Goal: Register for event/course

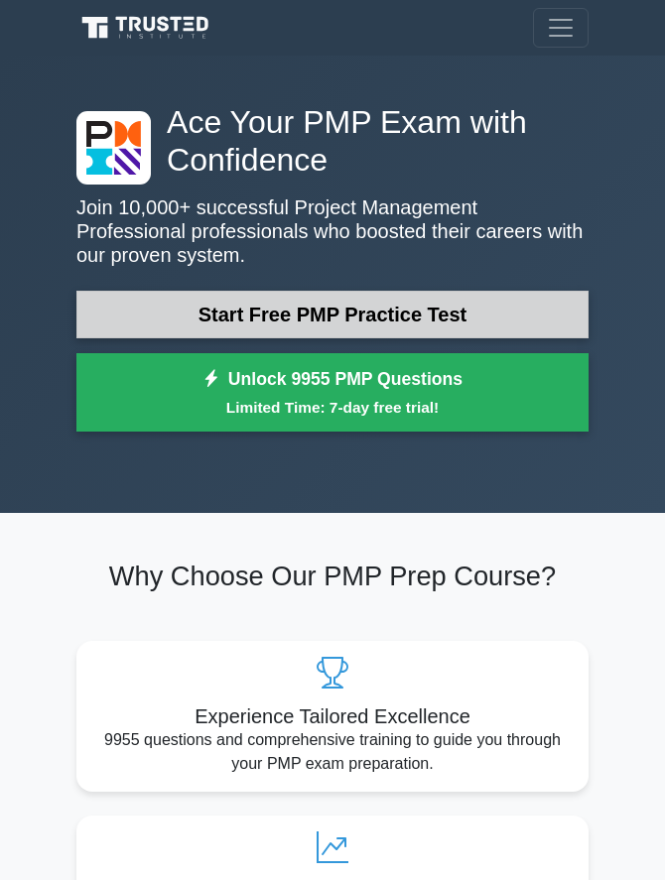
click at [264, 314] on link "Start Free PMP Practice Test" at bounding box center [332, 315] width 512 height 48
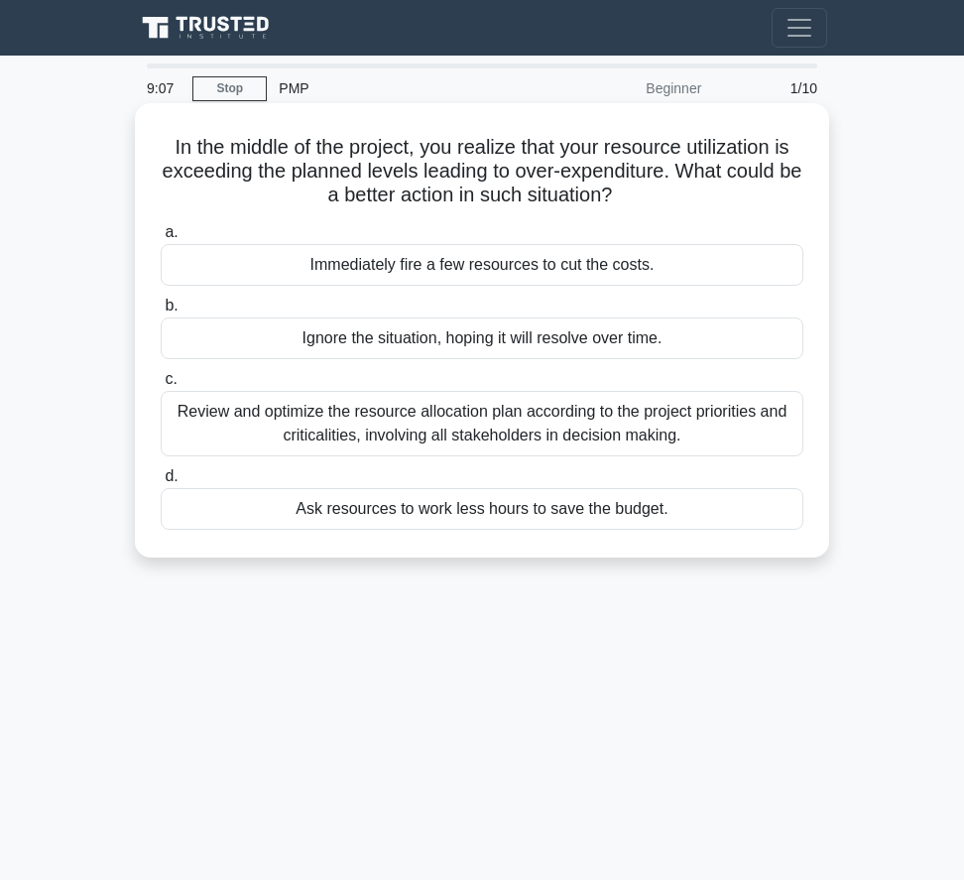
click at [480, 438] on div "Review and optimize the resource allocation plan according to the project prior…" at bounding box center [482, 423] width 643 height 65
click at [161, 386] on input "c. Review and optimize the resource allocation plan according to the project pr…" at bounding box center [161, 379] width 0 height 13
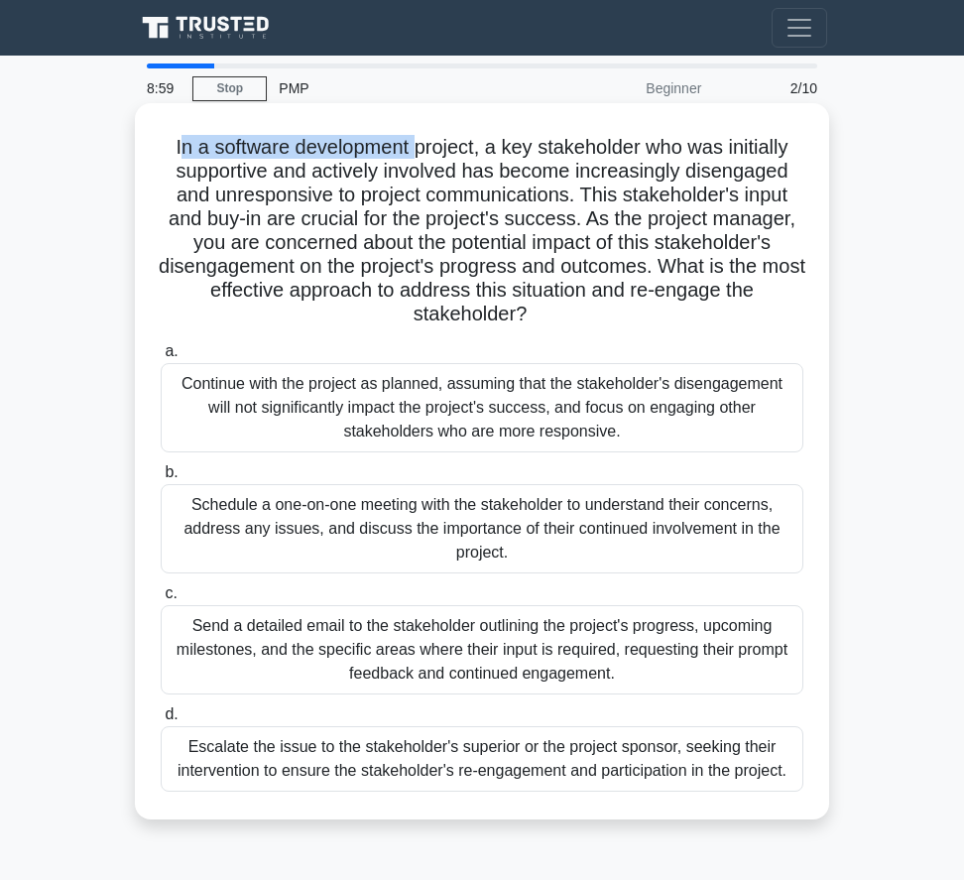
drag, startPoint x: 178, startPoint y: 147, endPoint x: 412, endPoint y: 143, distance: 234.2
click at [412, 143] on h5 "In a software development project, a key stakeholder who was initially supporti…" at bounding box center [482, 231] width 647 height 192
click at [453, 170] on h5 "In a software development project, a key stakeholder who was initially supporti…" at bounding box center [482, 231] width 647 height 192
click at [399, 206] on h5 "In a software development project, a key stakeholder who was initially supporti…" at bounding box center [482, 231] width 647 height 192
click at [548, 518] on div "Schedule a one-on-one meeting with the stakeholder to understand their concerns…" at bounding box center [482, 528] width 643 height 89
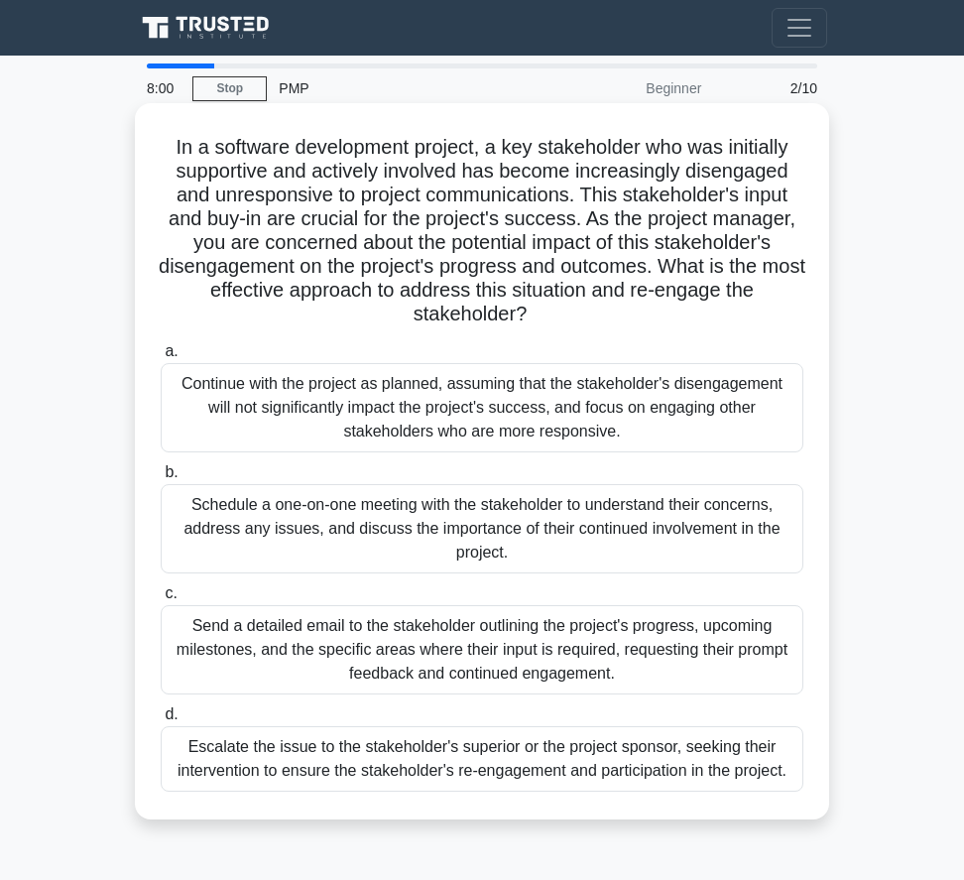
click at [161, 479] on input "b. Schedule a one-on-one meeting with the stakeholder to understand their conce…" at bounding box center [161, 472] width 0 height 13
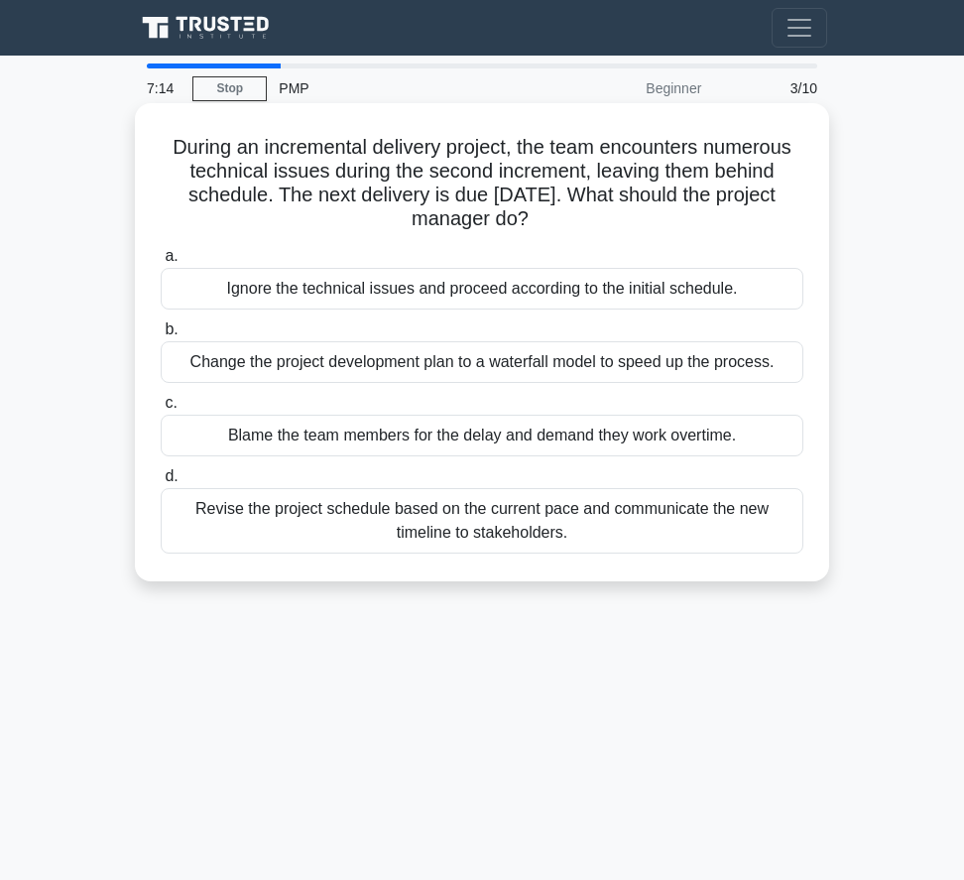
click at [523, 523] on div "Revise the project schedule based on the current pace and communicate the new t…" at bounding box center [482, 520] width 643 height 65
click at [161, 483] on input "d. Revise the project schedule based on the current pace and communicate the ne…" at bounding box center [161, 476] width 0 height 13
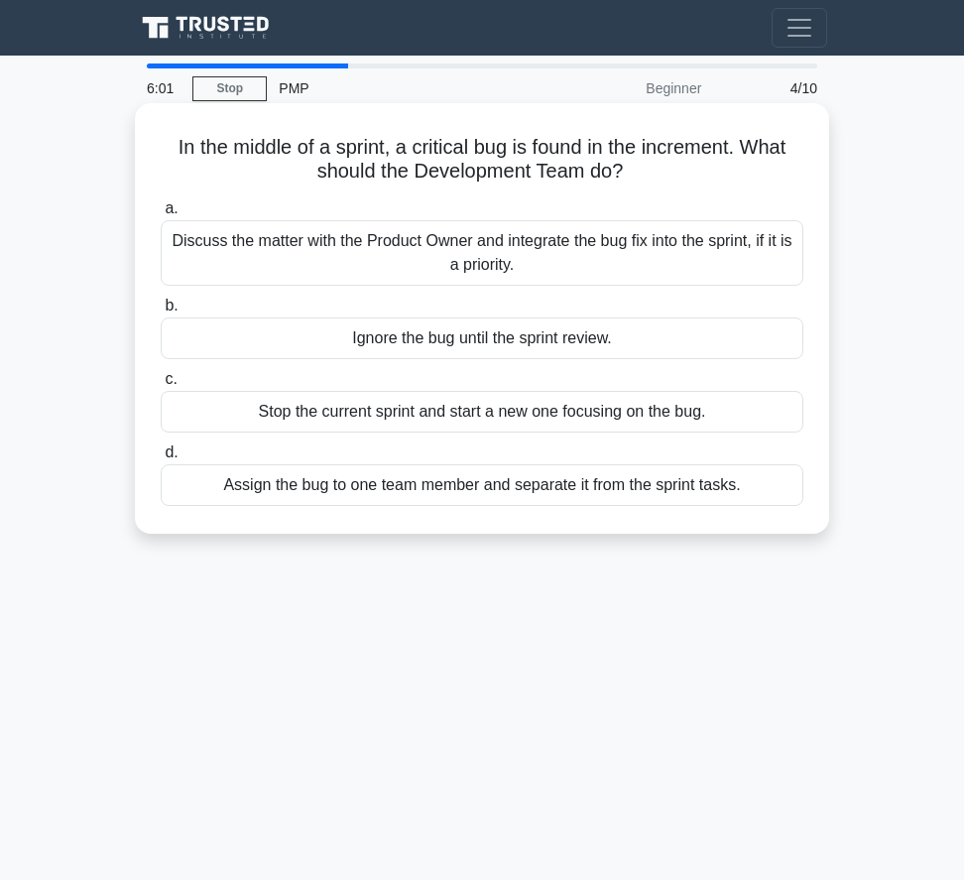
click at [409, 270] on div "Discuss the matter with the Product Owner and integrate the bug fix into the sp…" at bounding box center [482, 252] width 643 height 65
click at [161, 215] on input "a. Discuss the matter with the Product Owner and integrate the bug fix into the…" at bounding box center [161, 208] width 0 height 13
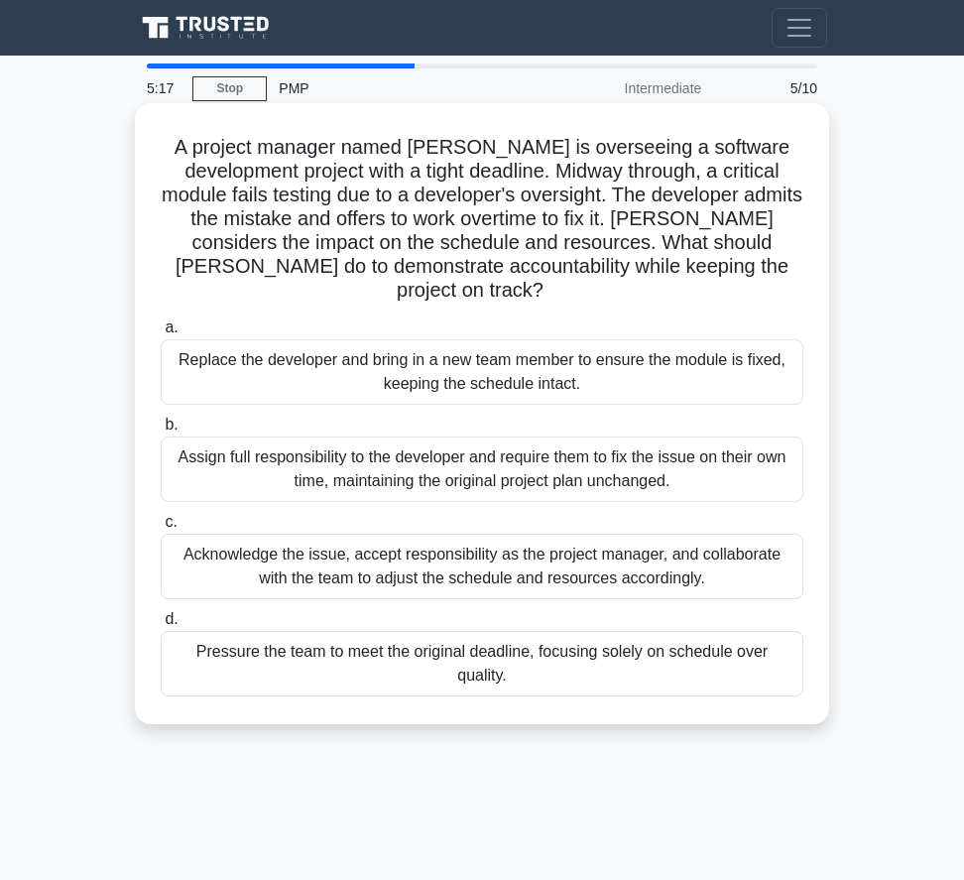
click at [559, 546] on div "Acknowledge the issue, accept responsibility as the project manager, and collab…" at bounding box center [482, 566] width 643 height 65
click at [161, 529] on input "c. Acknowledge the issue, accept responsibility as the project manager, and col…" at bounding box center [161, 522] width 0 height 13
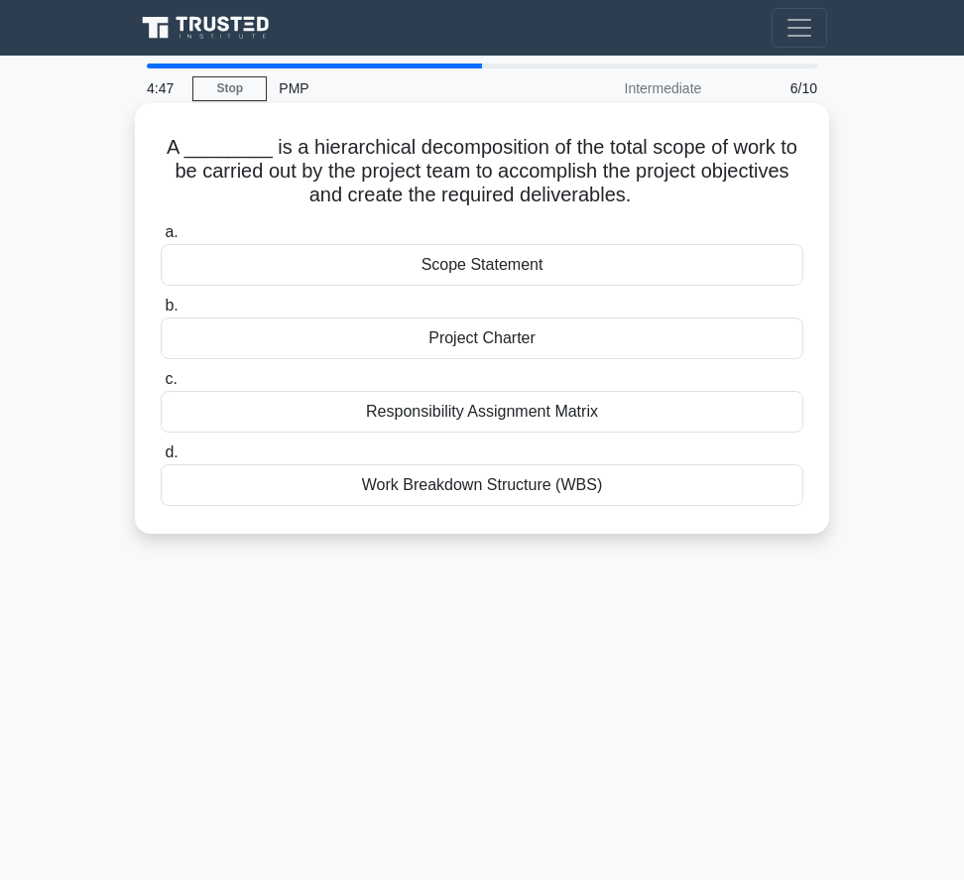
click at [547, 496] on div "Work Breakdown Structure (WBS)" at bounding box center [482, 485] width 643 height 42
click at [161, 459] on input "d. Work Breakdown Structure (WBS)" at bounding box center [161, 452] width 0 height 13
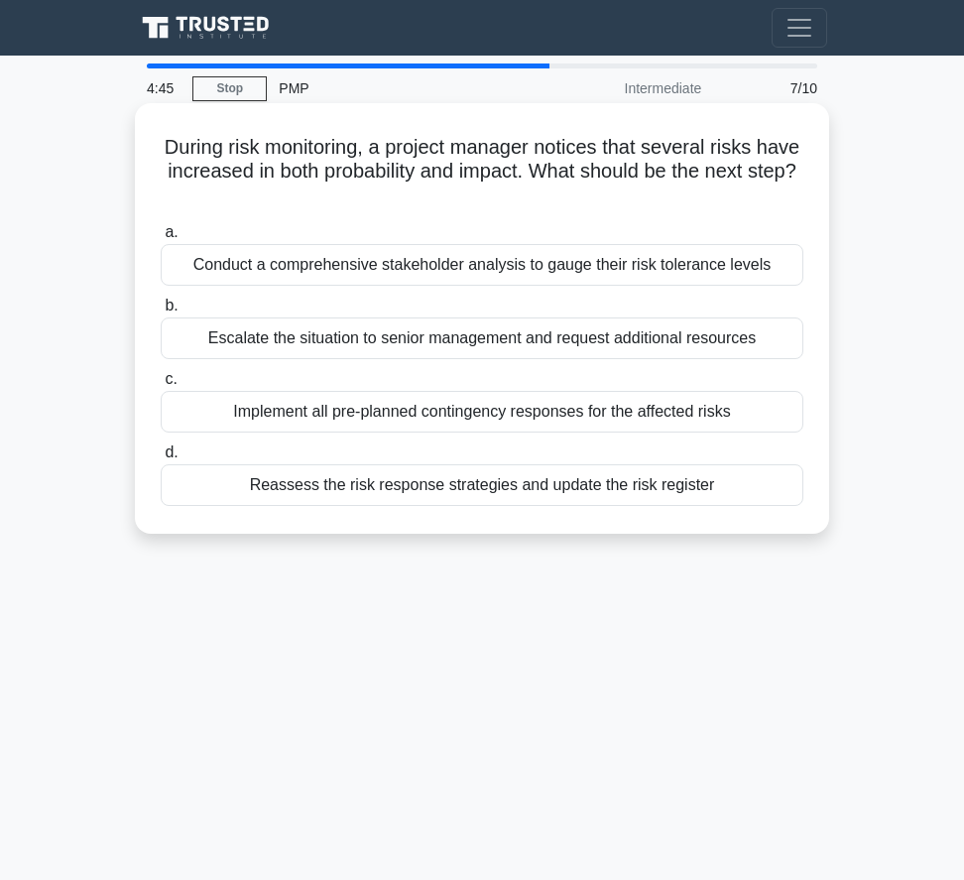
click at [679, 538] on div "During risk monitoring, a project manager notices that several risks have incre…" at bounding box center [482, 335] width 714 height 454
click at [679, 525] on div "During risk monitoring, a project manager notices that several risks have incre…" at bounding box center [482, 318] width 679 height 415
drag, startPoint x: 236, startPoint y: 153, endPoint x: 370, endPoint y: 152, distance: 133.9
click at [370, 152] on h5 "During risk monitoring, a project manager notices that several risks have incre…" at bounding box center [482, 171] width 647 height 73
click at [511, 487] on div "Reassess the risk response strategies and update the risk register" at bounding box center [482, 485] width 643 height 42
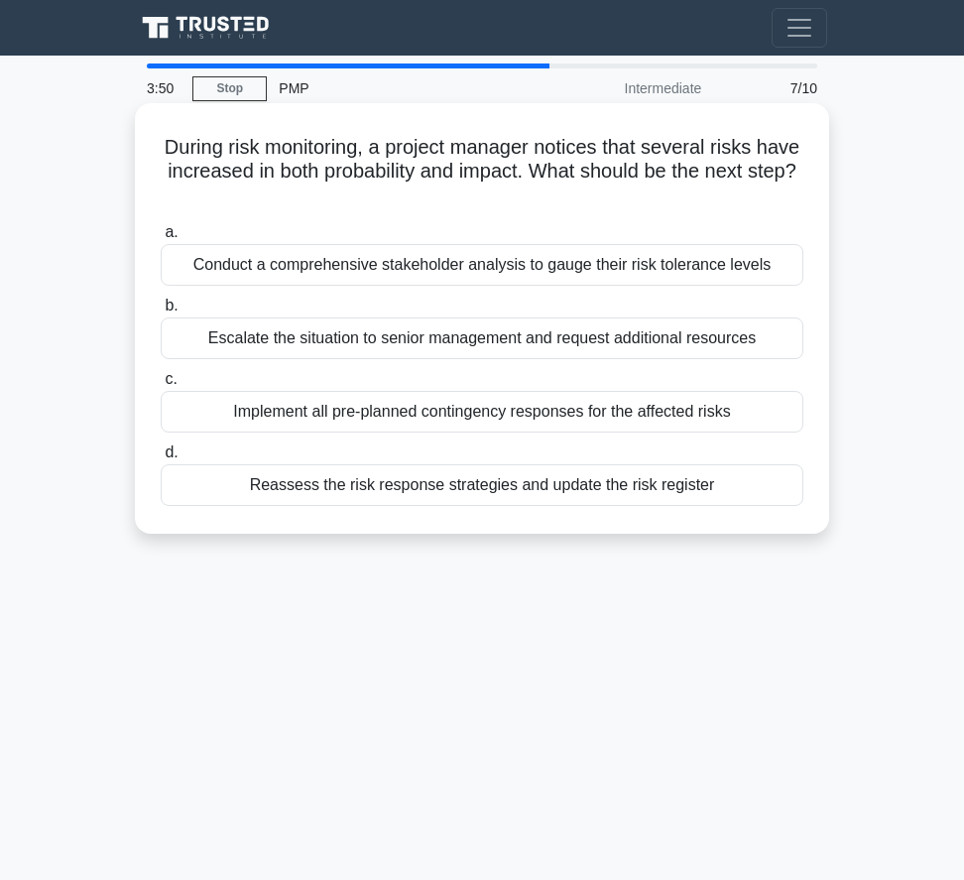
click at [161, 459] on input "d. Reassess the risk response strategies and update the risk register" at bounding box center [161, 452] width 0 height 13
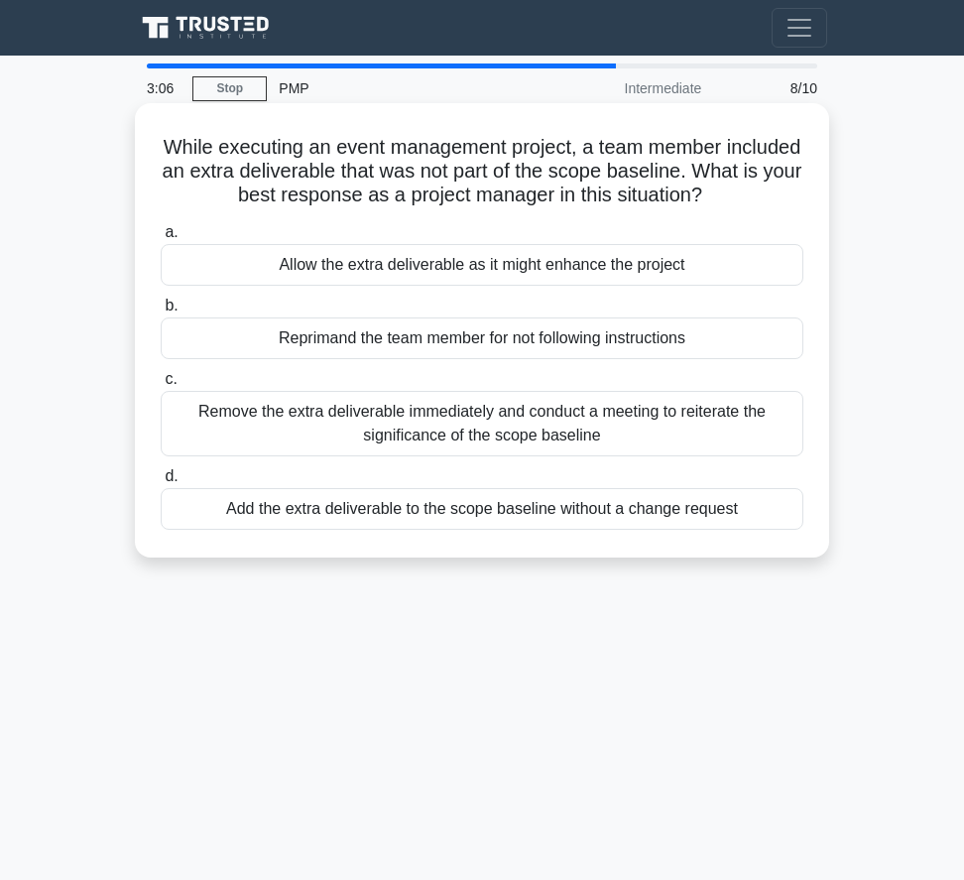
click at [477, 422] on div "Remove the extra deliverable immediately and conduct a meeting to reiterate the…" at bounding box center [482, 423] width 643 height 65
click at [161, 386] on input "c. Remove the extra deliverable immediately and conduct a meeting to reiterate …" at bounding box center [161, 379] width 0 height 13
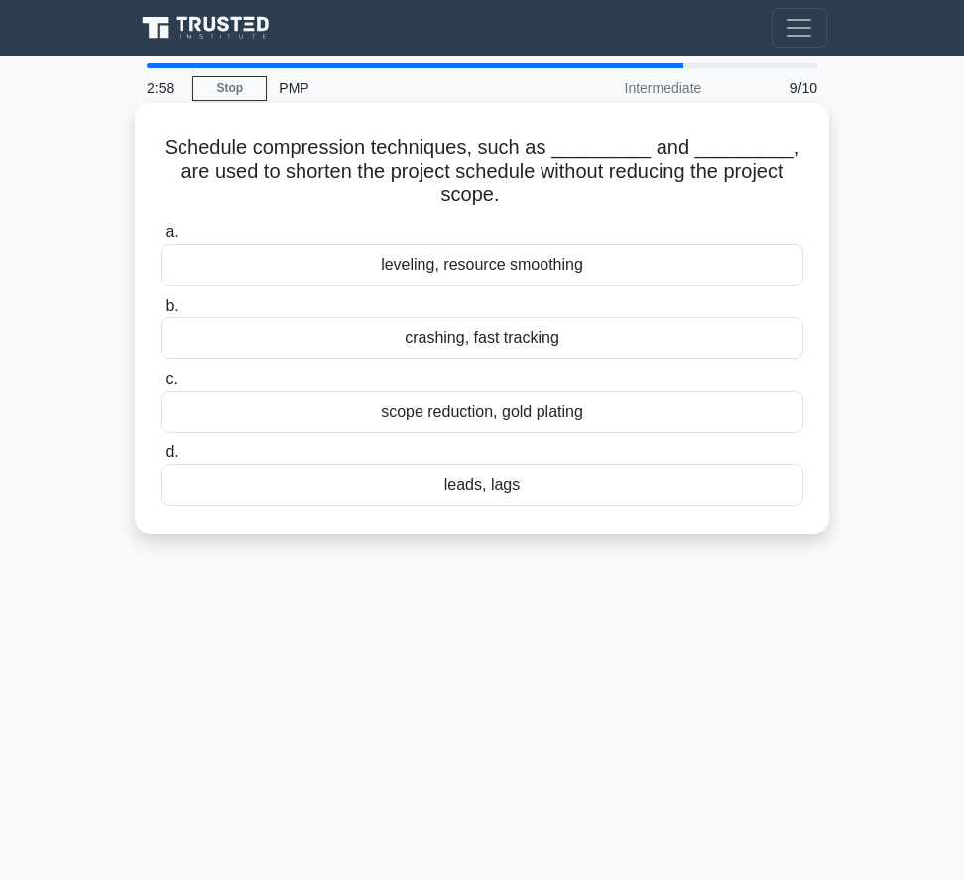
click at [568, 346] on div "crashing, fast tracking" at bounding box center [482, 338] width 643 height 42
click at [161, 313] on input "b. crashing, fast tracking" at bounding box center [161, 306] width 0 height 13
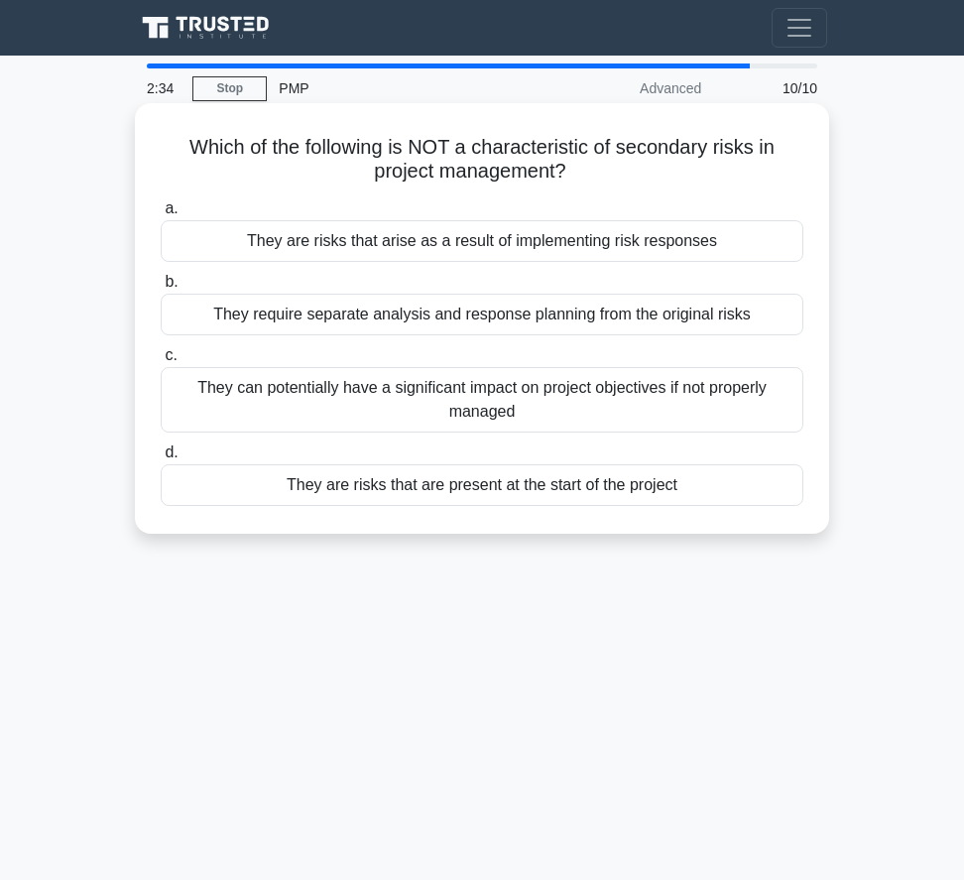
click at [413, 491] on div "They are risks that are present at the start of the project" at bounding box center [482, 485] width 643 height 42
click at [161, 459] on input "d. They are risks that are present at the start of the project" at bounding box center [161, 452] width 0 height 13
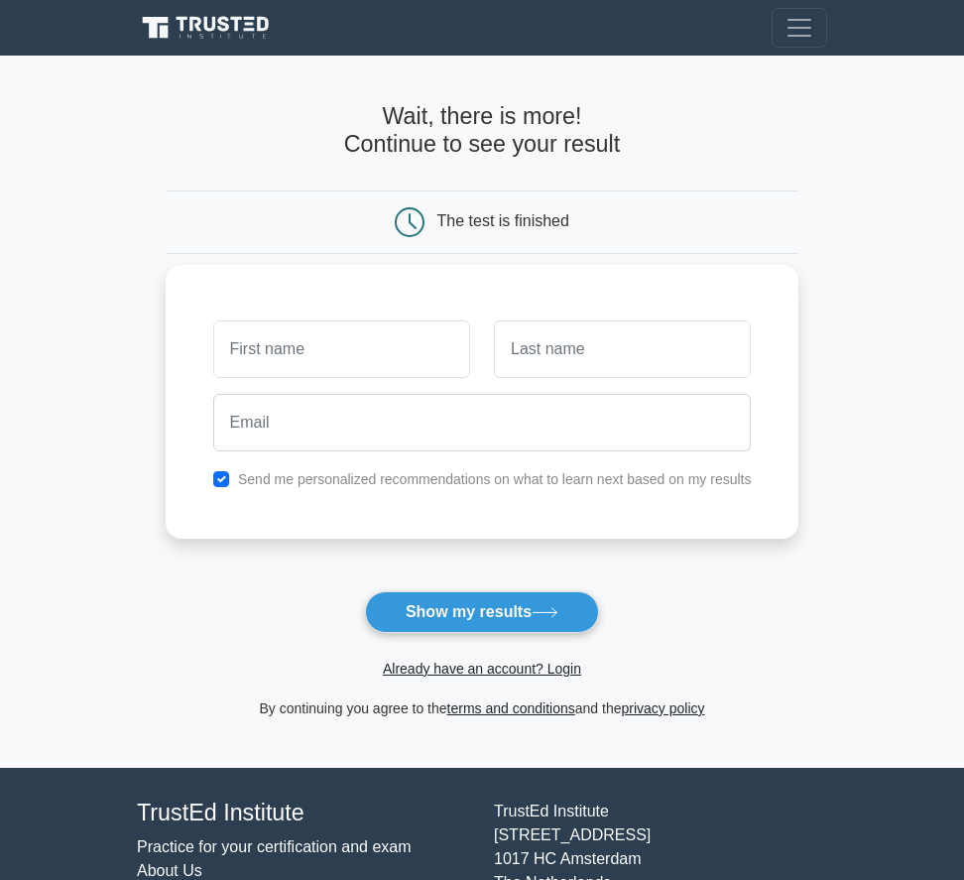
scroll to position [107, 0]
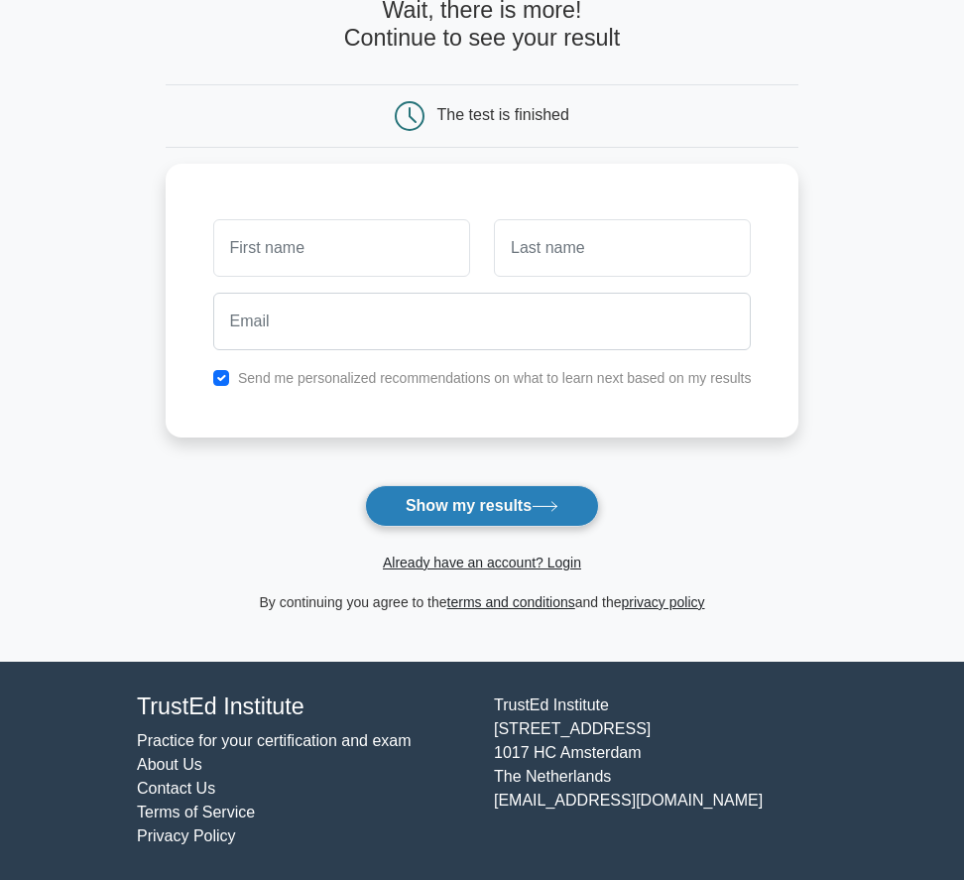
click at [512, 501] on button "Show my results" at bounding box center [482, 506] width 234 height 42
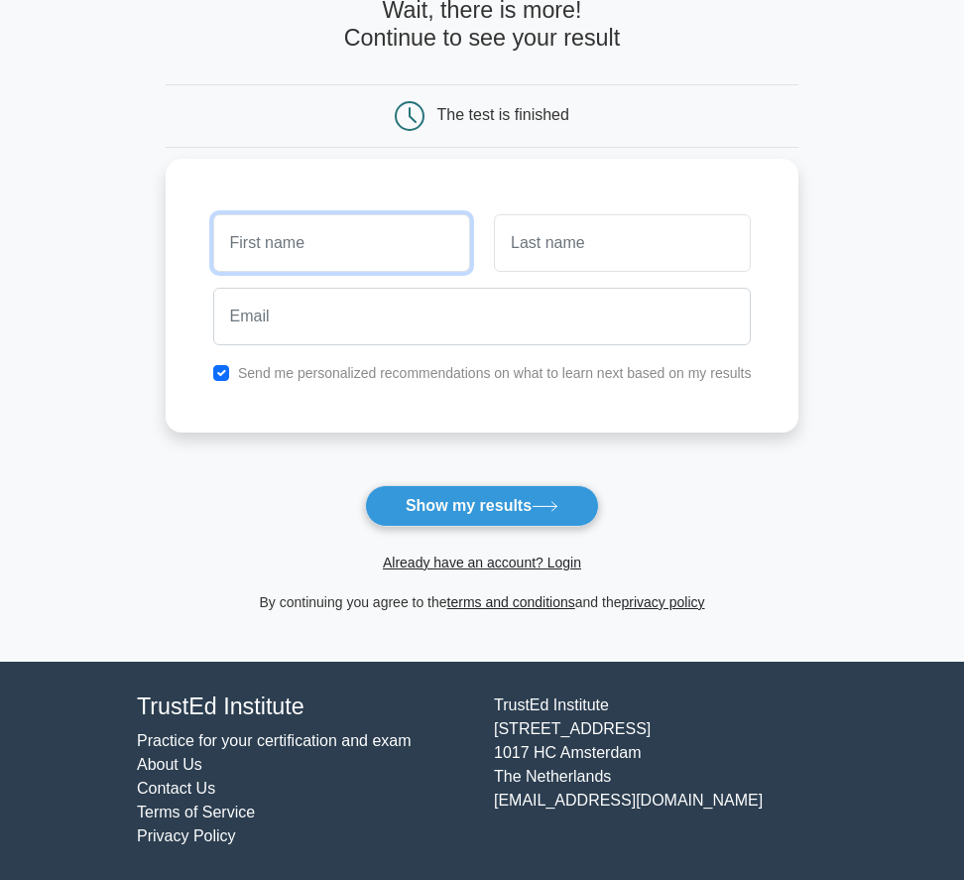
click at [340, 248] on input "text" at bounding box center [341, 243] width 257 height 58
type input "Lakshminarayanan"
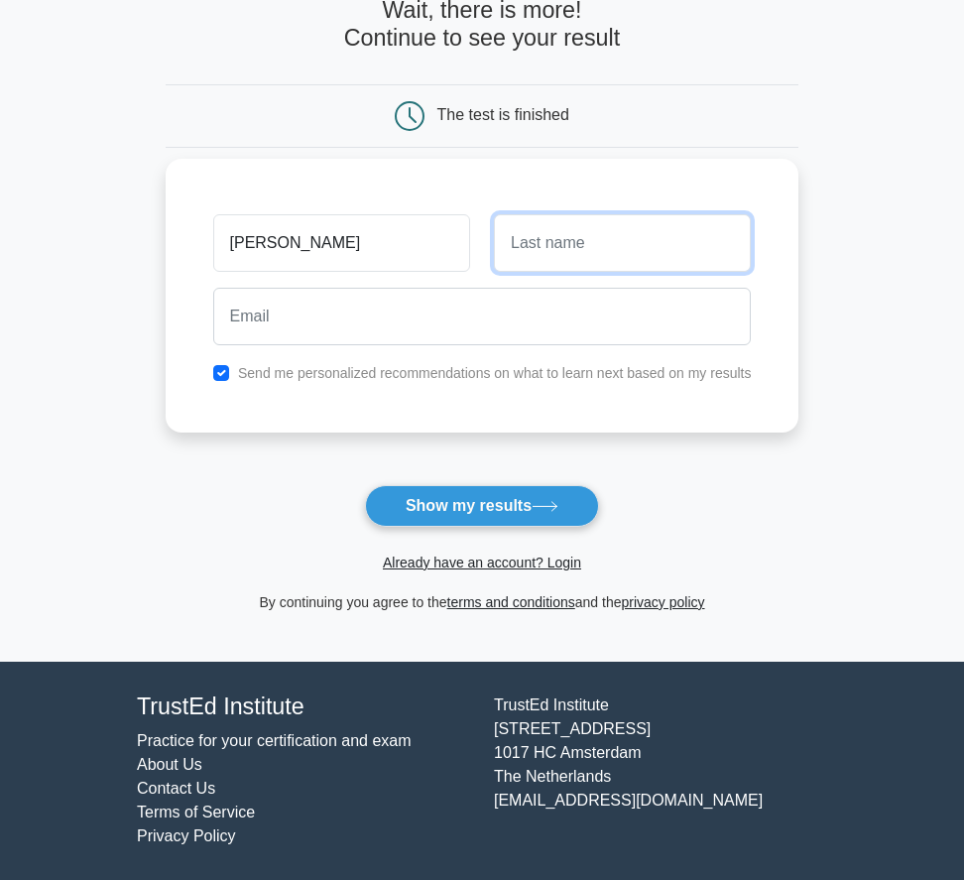
click at [535, 249] on input "text" at bounding box center [622, 243] width 257 height 58
type input "ravi"
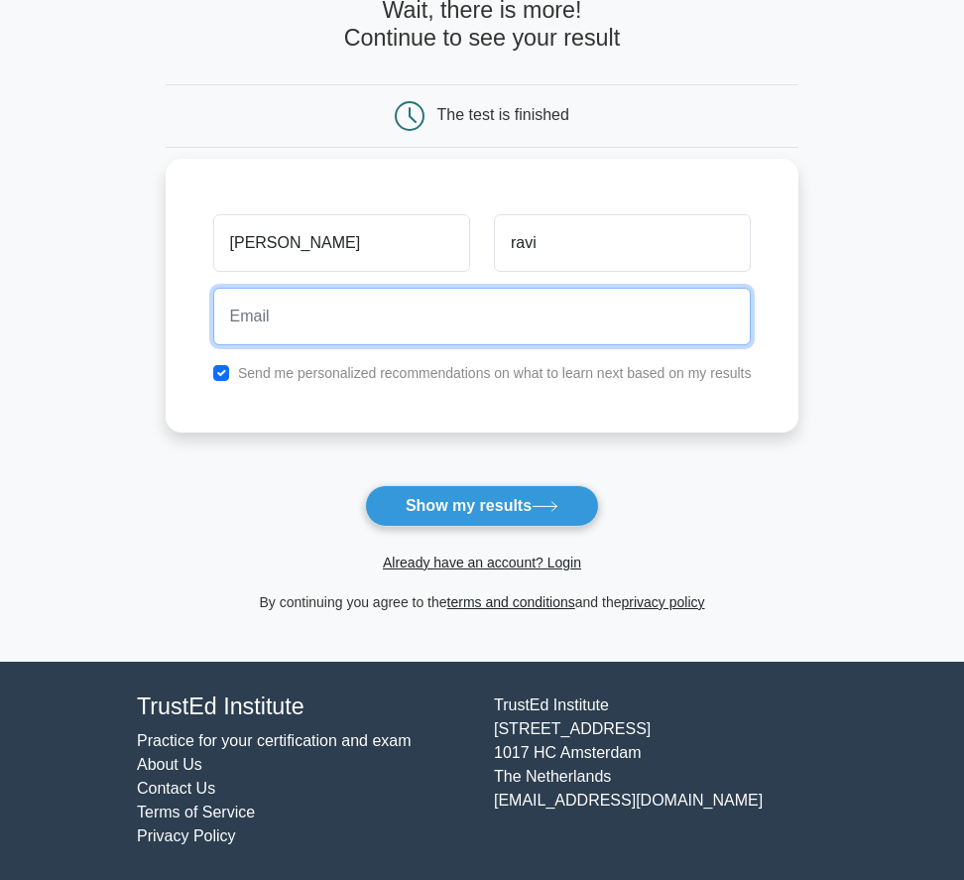
click at [422, 329] on input "email" at bounding box center [482, 317] width 539 height 58
type input "gemnarayanan@gmail.com"
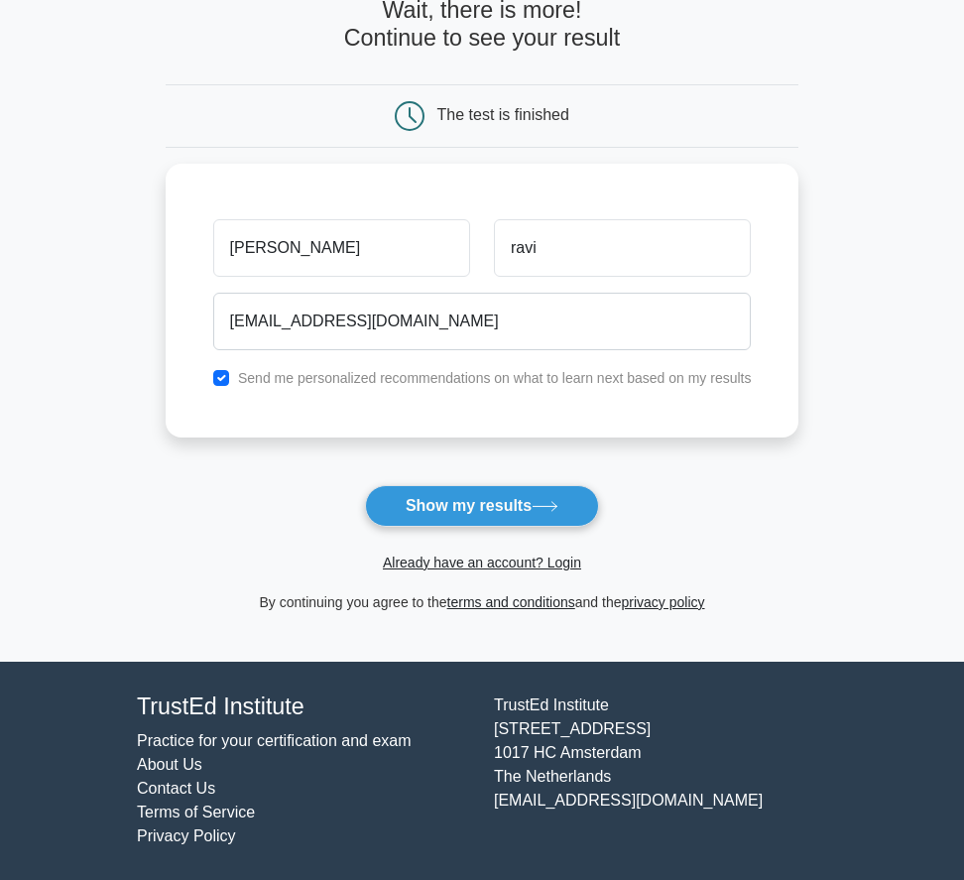
click at [475, 541] on div "Already have an account? Login" at bounding box center [483, 551] width 634 height 48
click at [494, 510] on button "Show my results" at bounding box center [482, 506] width 234 height 42
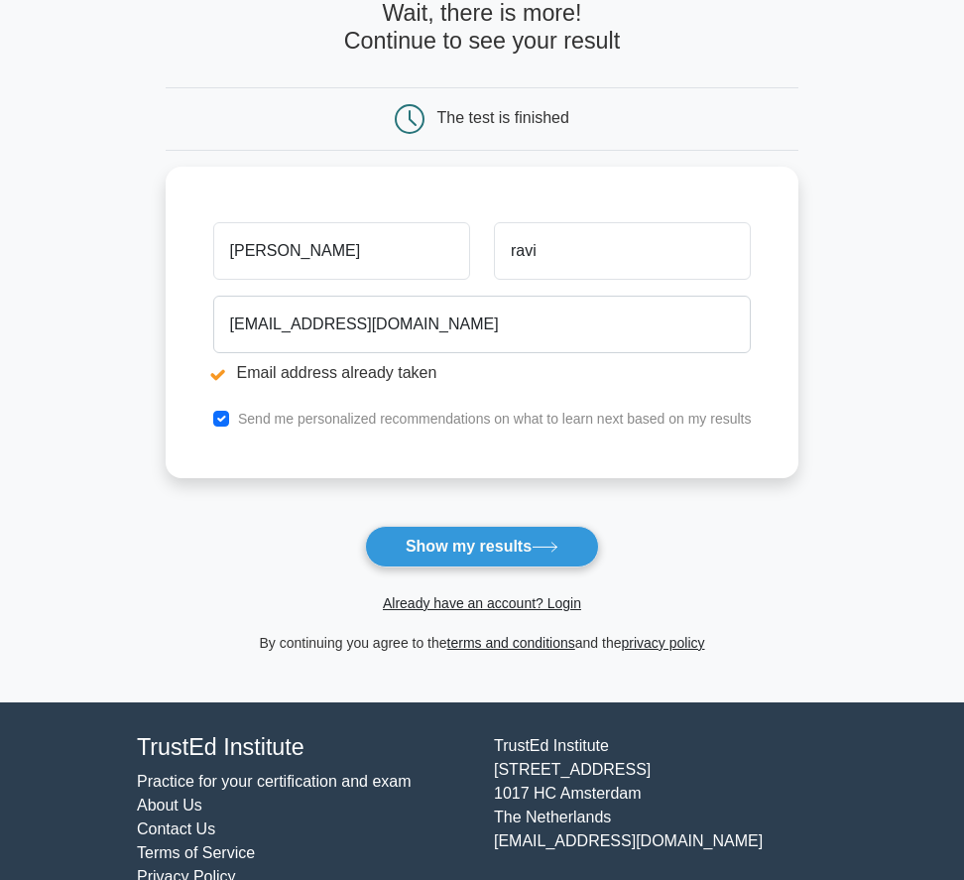
scroll to position [218, 0]
